Goal: Transaction & Acquisition: Purchase product/service

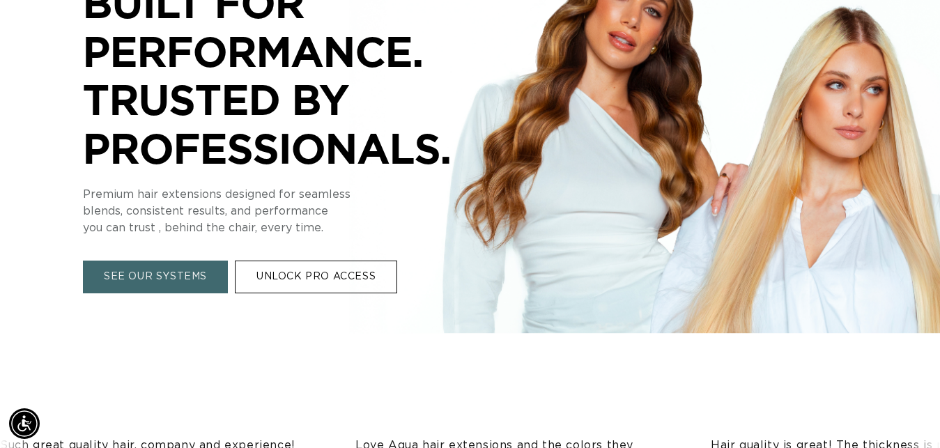
scroll to position [0, 841]
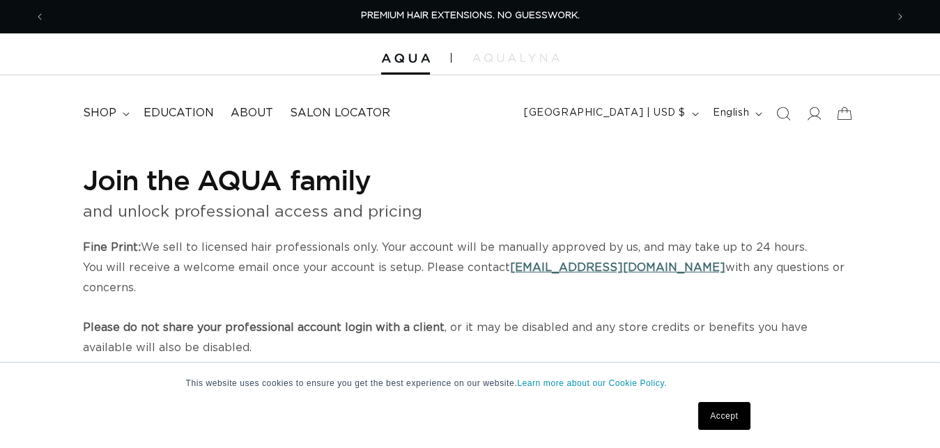
select select "US"
select select "[GEOGRAPHIC_DATA]"
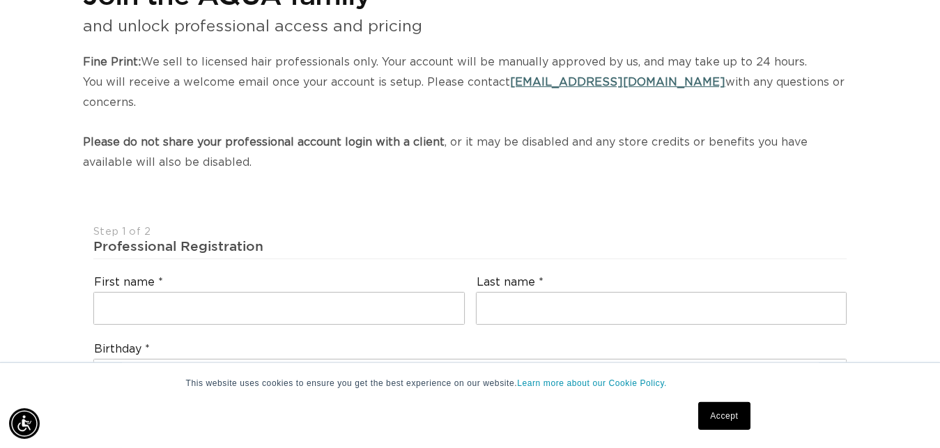
scroll to position [213, 0]
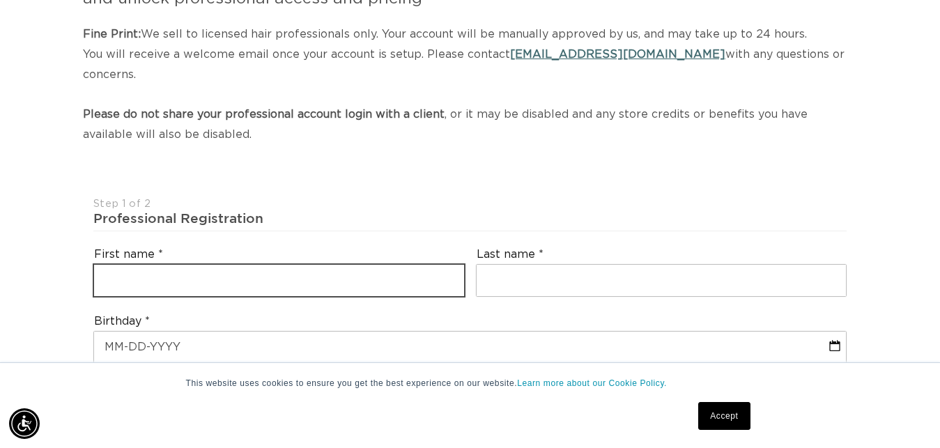
click at [385, 265] on input "text" at bounding box center [279, 280] width 370 height 31
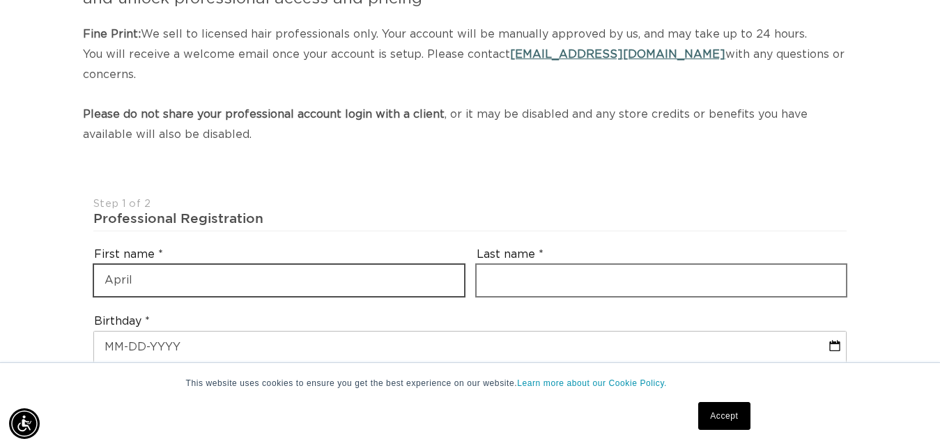
type input "April"
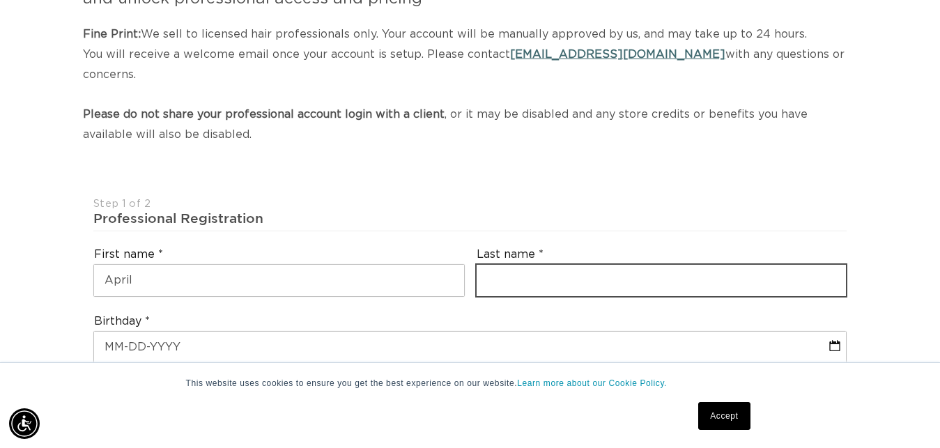
click at [592, 265] on input "text" at bounding box center [662, 280] width 370 height 31
type input "Kieliszewski"
type input "april_stevens@hotmail.com"
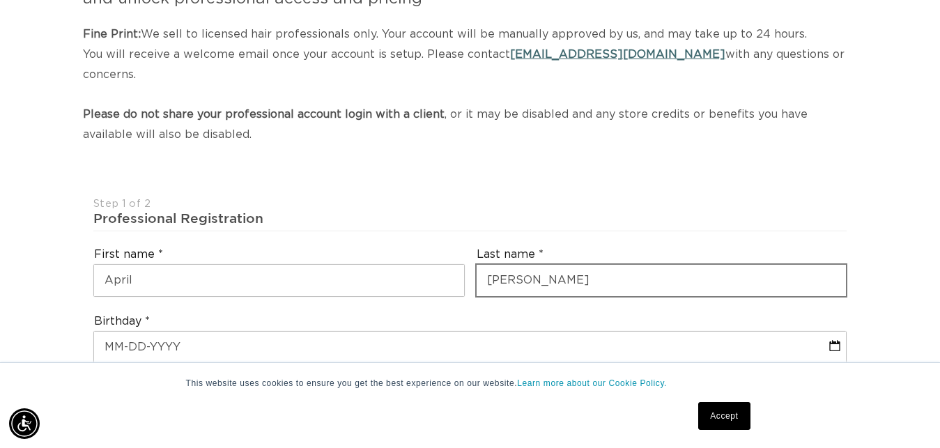
select select "Michigan"
type input "49776"
type input "+1 989 464 1997"
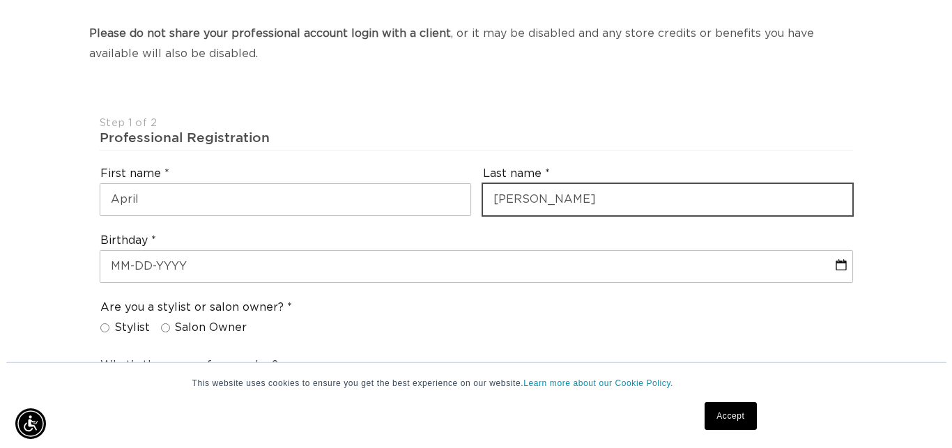
scroll to position [356, 0]
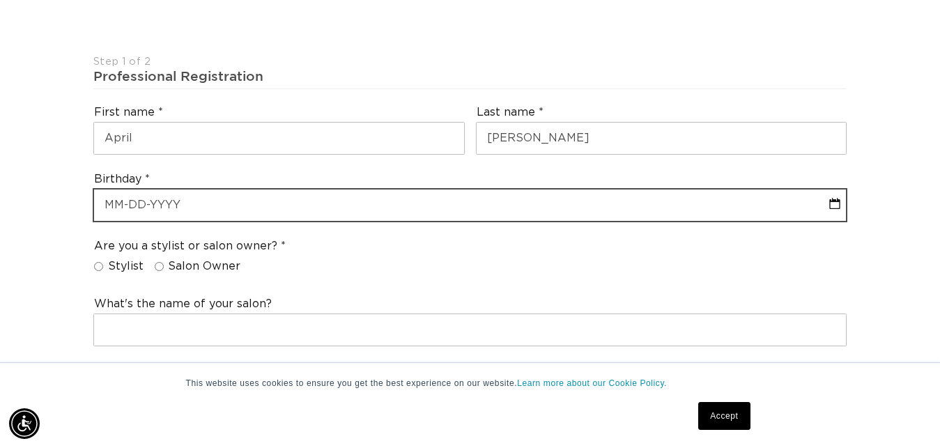
select select "7"
select select "2025"
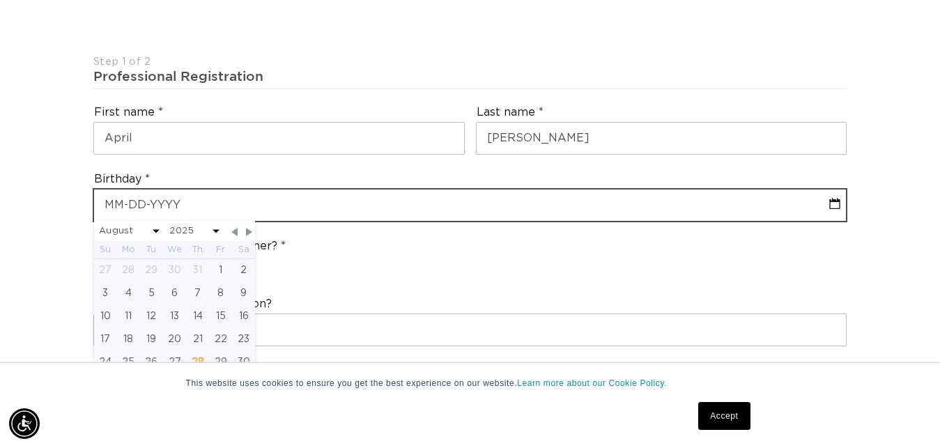
click at [245, 190] on input "text" at bounding box center [470, 205] width 752 height 31
type input "0"
select select "7"
select select "2025"
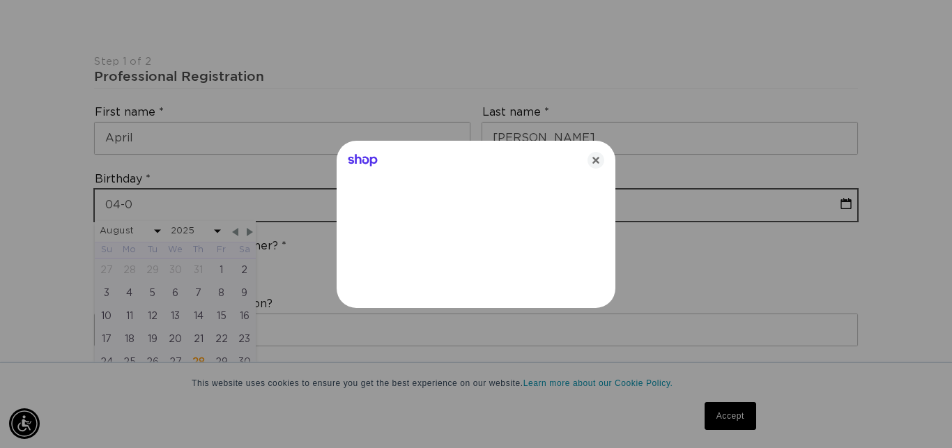
type input "04-0"
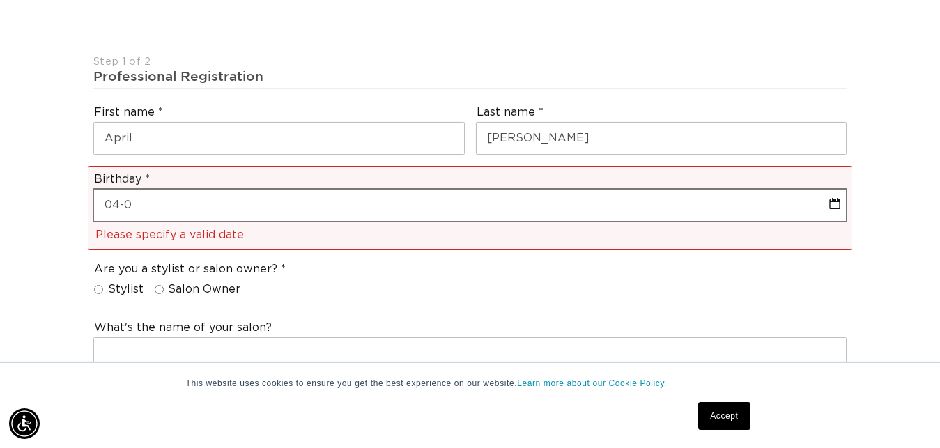
scroll to position [0, 0]
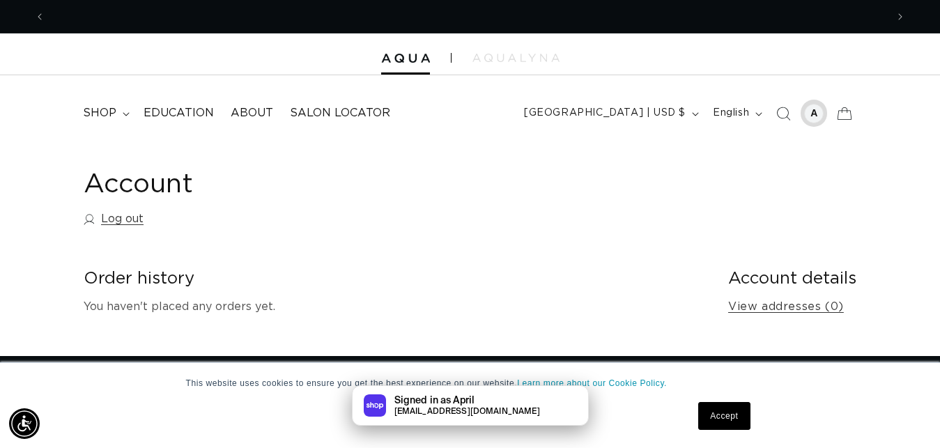
click at [818, 115] on div at bounding box center [814, 114] width 20 height 20
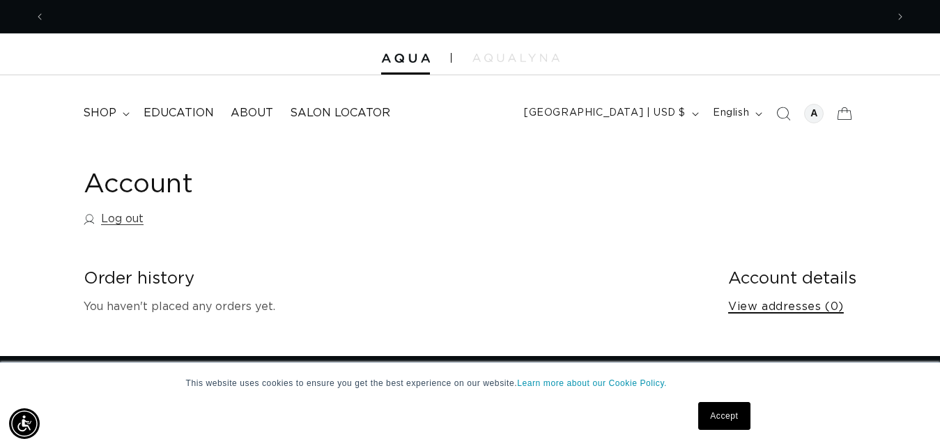
scroll to position [0, 1683]
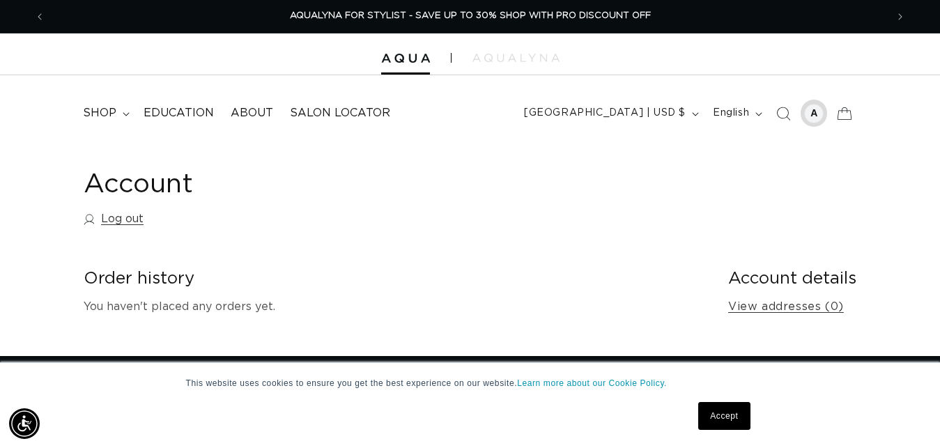
click at [809, 114] on div at bounding box center [814, 114] width 20 height 20
click at [109, 113] on span "shop" at bounding box center [99, 113] width 33 height 15
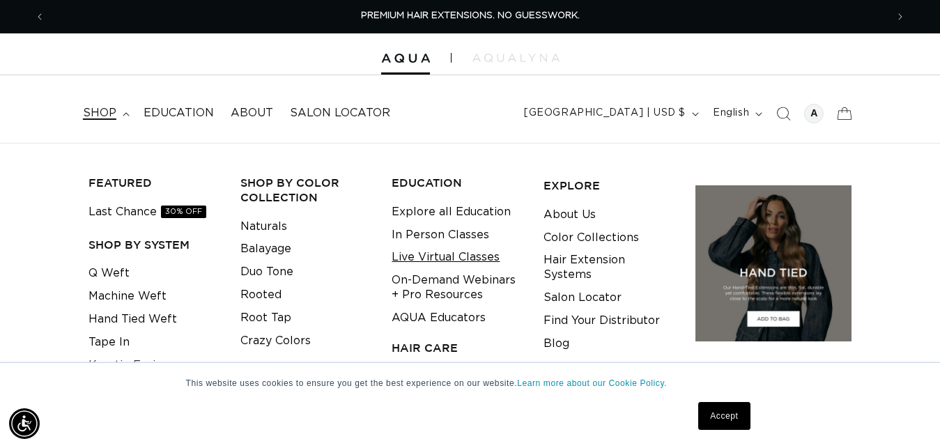
click at [461, 259] on link "Live Virtual Classes" at bounding box center [446, 257] width 108 height 23
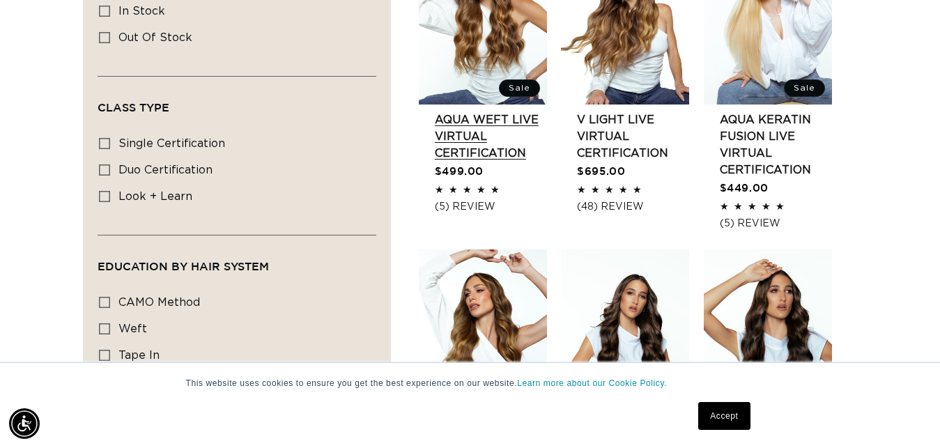
scroll to position [0, 841]
click at [477, 137] on link "AQUA Weft LIVE VIRTUAL Certification" at bounding box center [491, 137] width 112 height 50
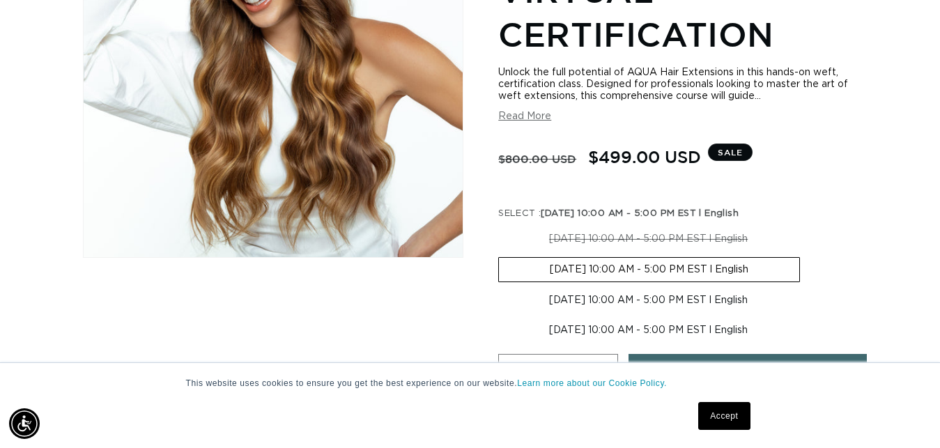
scroll to position [0, 841]
click at [526, 114] on button "Read More" at bounding box center [524, 117] width 53 height 12
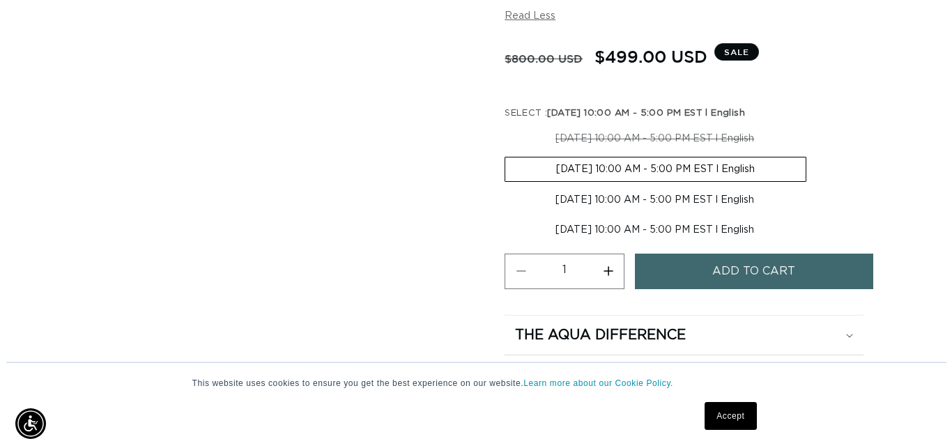
scroll to position [0, 1683]
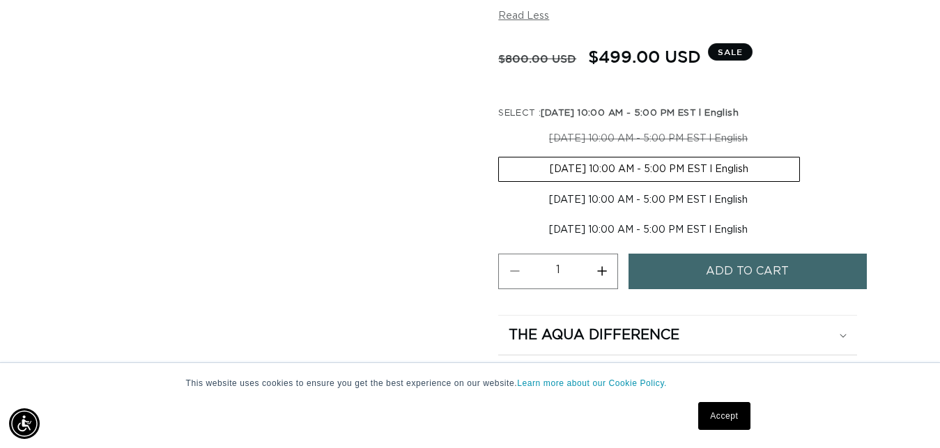
click at [649, 174] on label "09-22-2025 10:00 AM - 5:00 PM EST l English Variant sold out or unavailable" at bounding box center [649, 169] width 302 height 25
click at [806, 125] on input "09-22-2025 10:00 AM - 5:00 PM EST l English Variant sold out or unavailable" at bounding box center [806, 124] width 1 height 1
click at [784, 275] on span "Add to cart" at bounding box center [747, 272] width 83 height 36
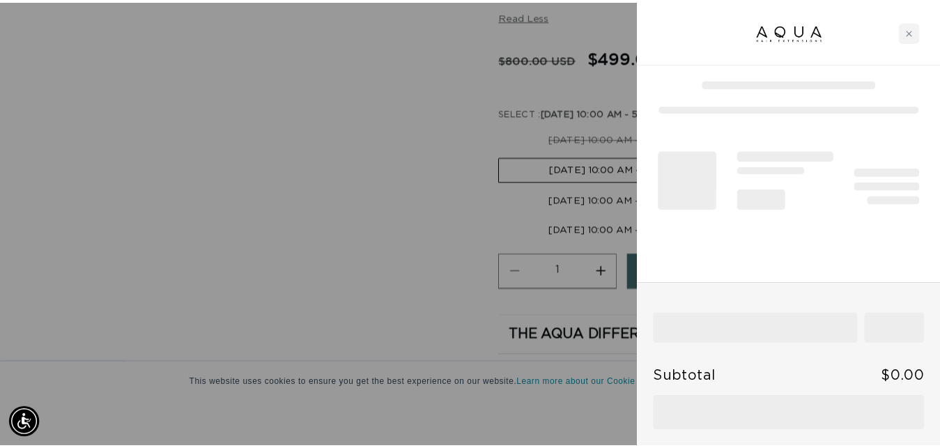
scroll to position [0, 0]
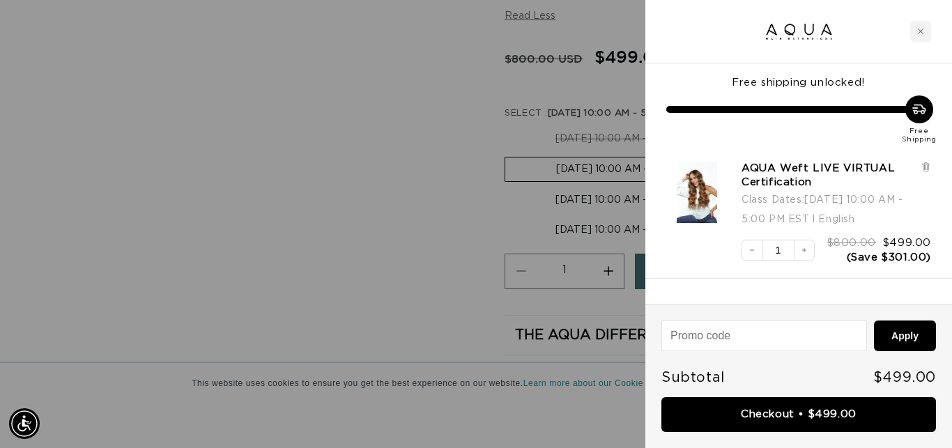
click at [399, 157] on div at bounding box center [476, 224] width 952 height 448
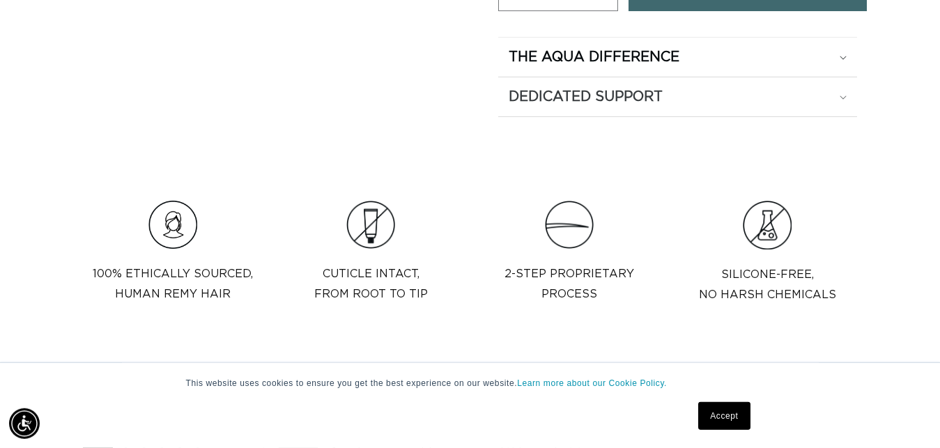
scroll to position [1209, 0]
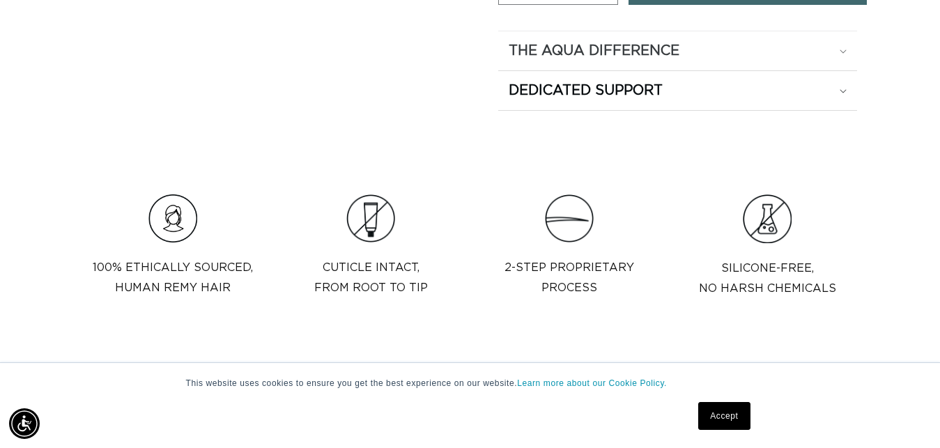
click at [599, 56] on h2 "The Aqua Difference" at bounding box center [594, 51] width 171 height 18
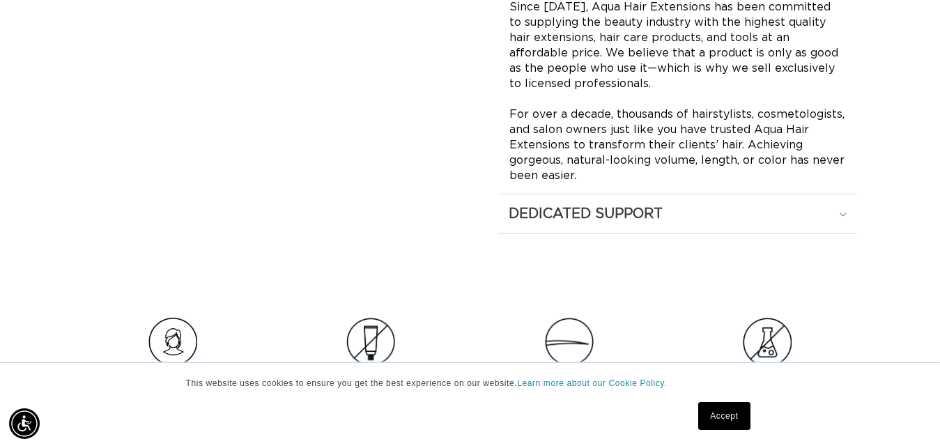
scroll to position [0, 0]
click at [841, 214] on icon at bounding box center [844, 214] width 6 height 3
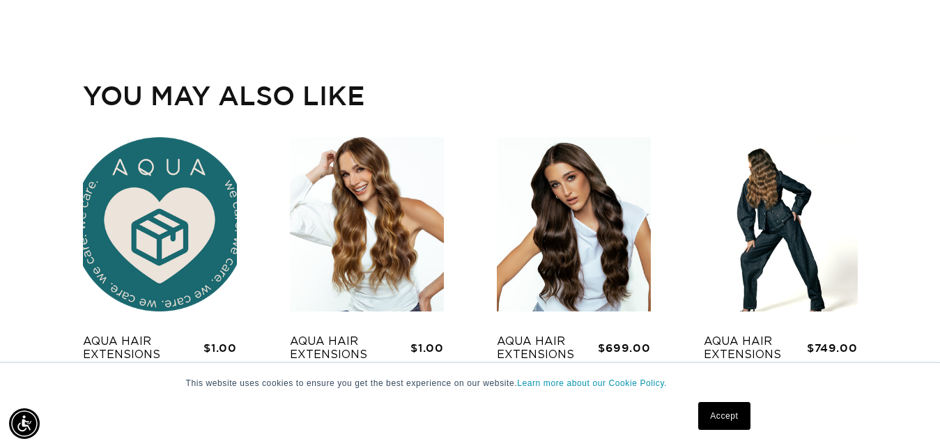
scroll to position [0, 1683]
click at [377, 376] on link "Weft-In Person Certification" at bounding box center [367, 393] width 154 height 35
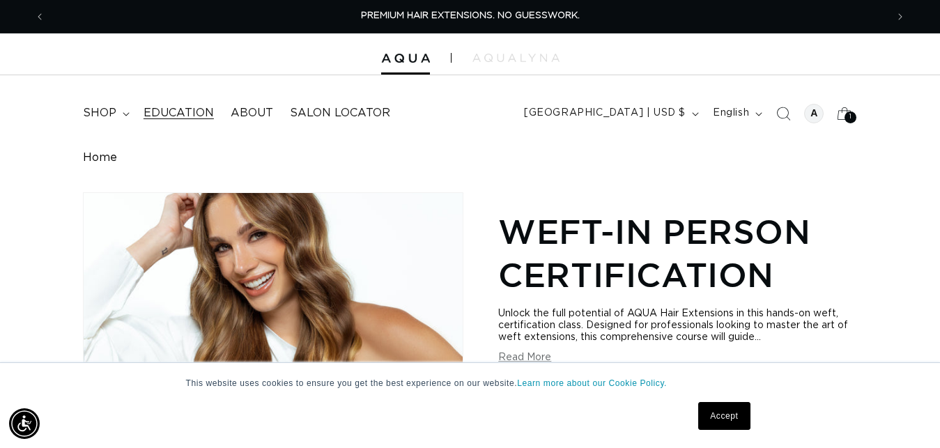
click at [172, 116] on span "Education" at bounding box center [179, 113] width 70 height 15
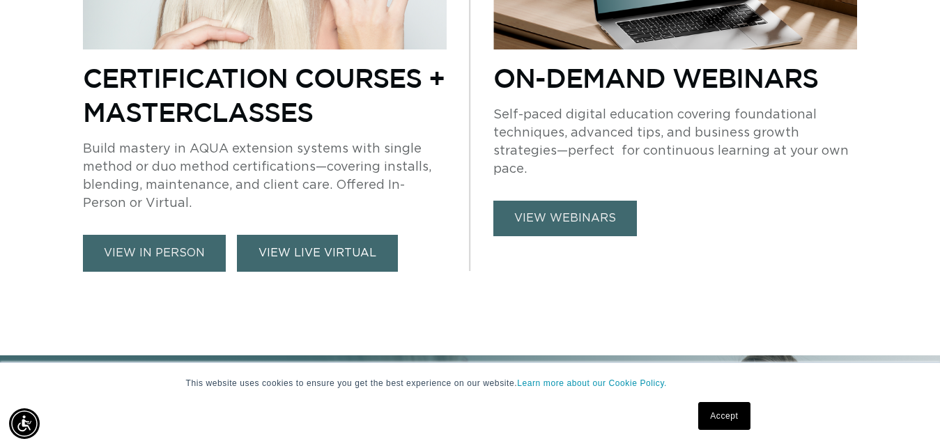
scroll to position [0, 1683]
click at [345, 257] on link "VIEW LIVE VIRTUAL" at bounding box center [317, 253] width 161 height 37
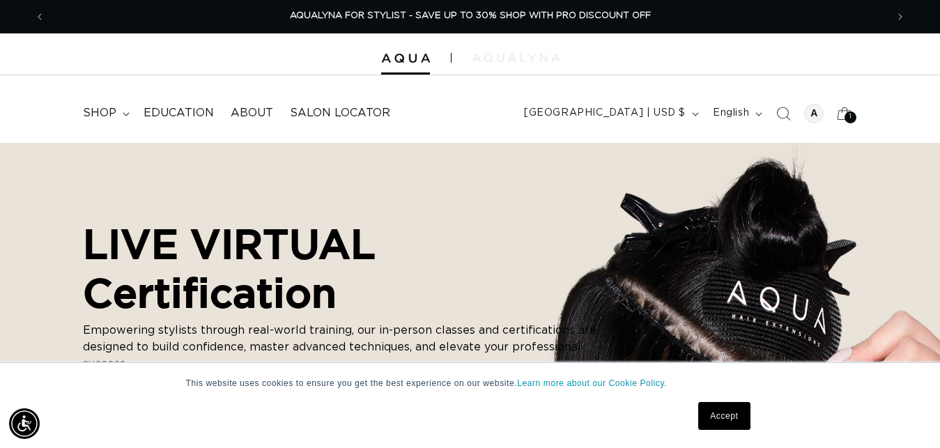
click at [498, 56] on img at bounding box center [516, 58] width 87 height 8
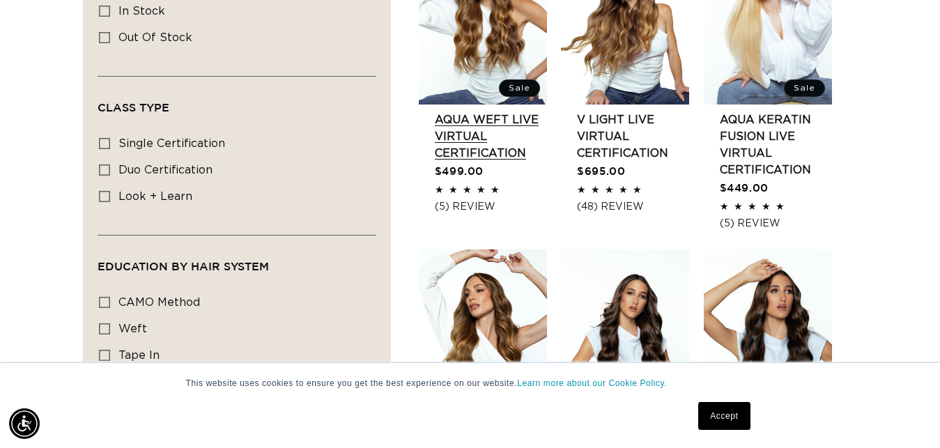
click at [471, 146] on link "AQUA Weft LIVE VIRTUAL Certification" at bounding box center [491, 137] width 112 height 50
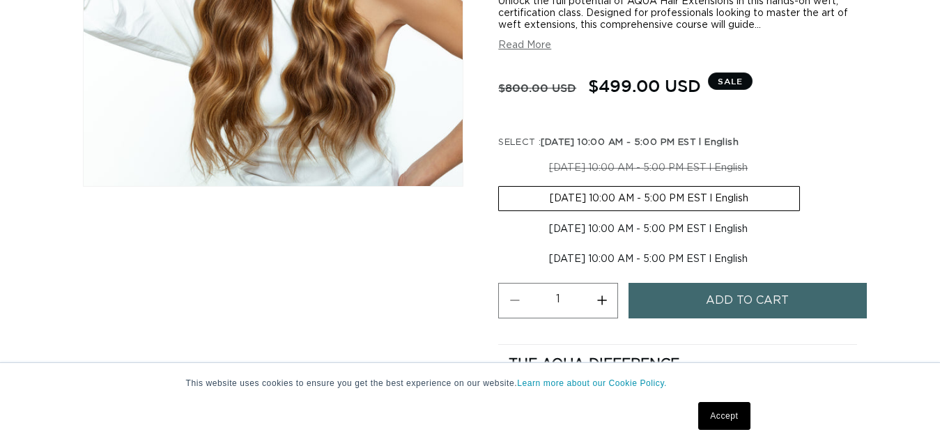
scroll to position [356, 0]
click at [544, 49] on button "Read More" at bounding box center [524, 46] width 53 height 12
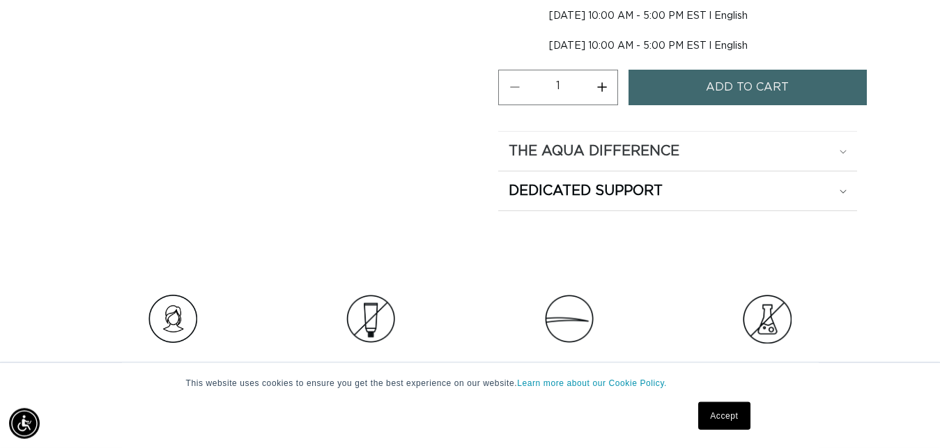
scroll to position [1138, 0]
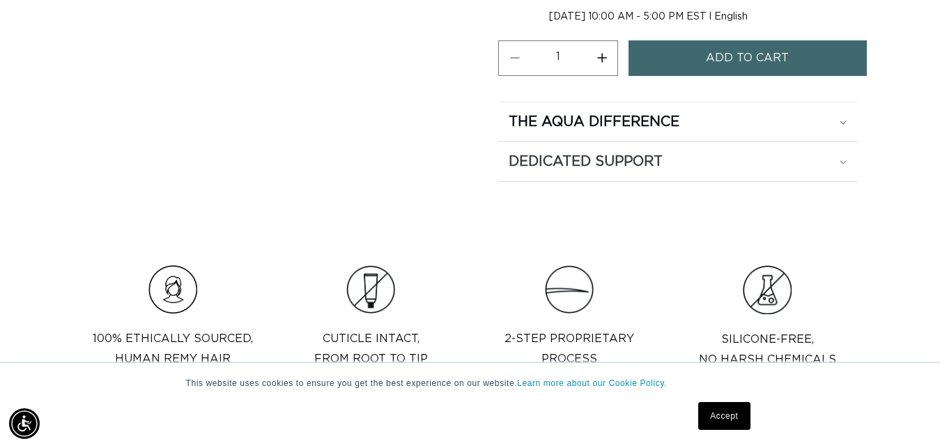
click at [781, 162] on div "Dedicated Support" at bounding box center [678, 162] width 338 height 18
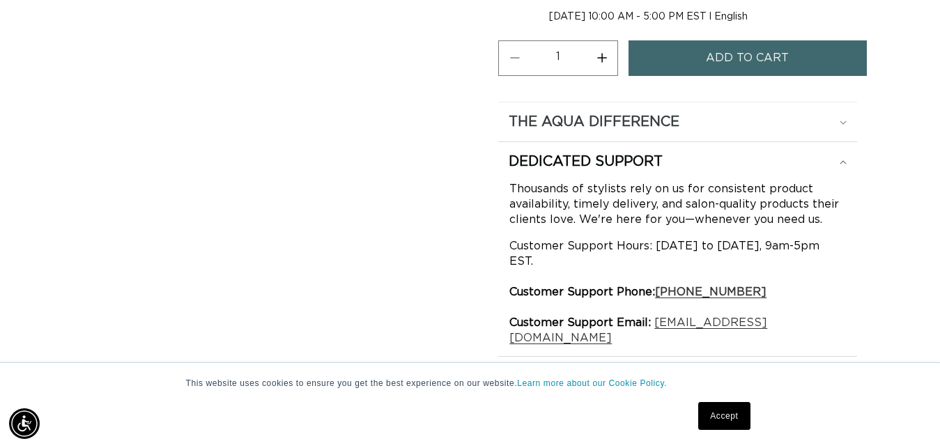
scroll to position [0, 841]
click at [763, 134] on summary "The Aqua Difference" at bounding box center [677, 121] width 359 height 39
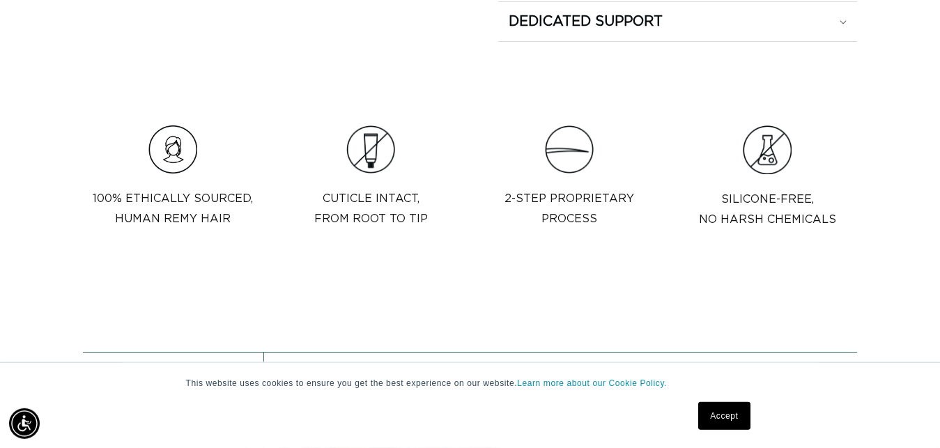
scroll to position [0, 0]
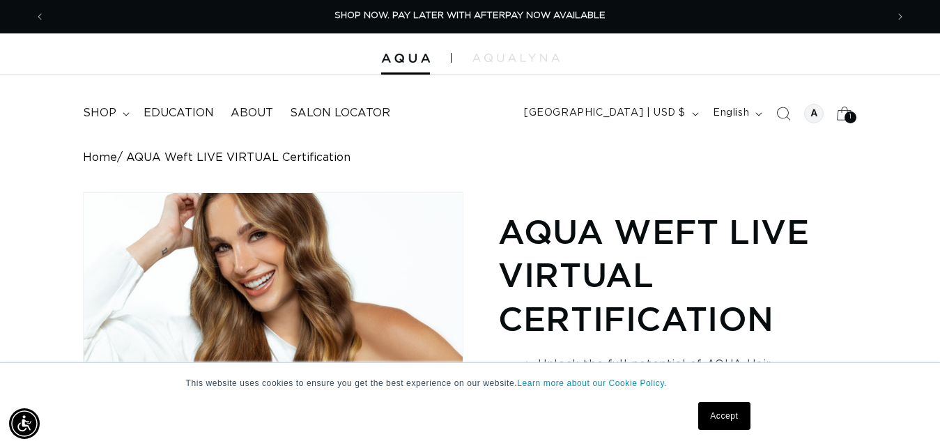
click at [842, 112] on icon at bounding box center [845, 113] width 33 height 33
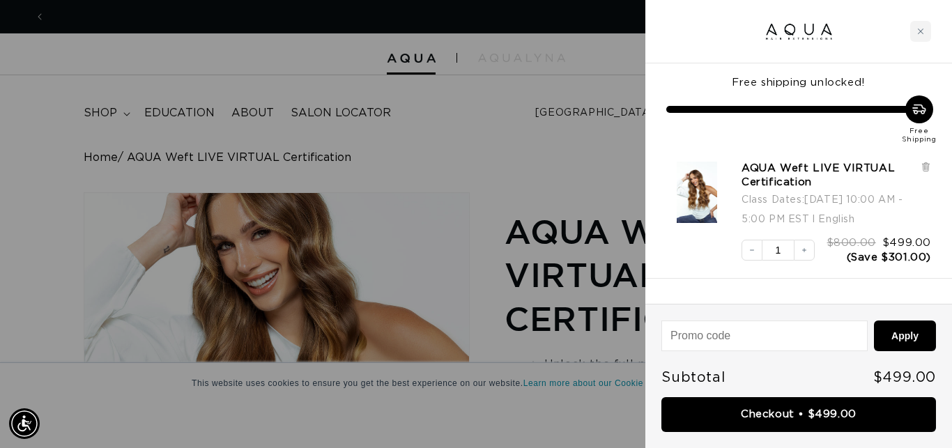
scroll to position [0, 1706]
